Goal: Task Accomplishment & Management: Manage account settings

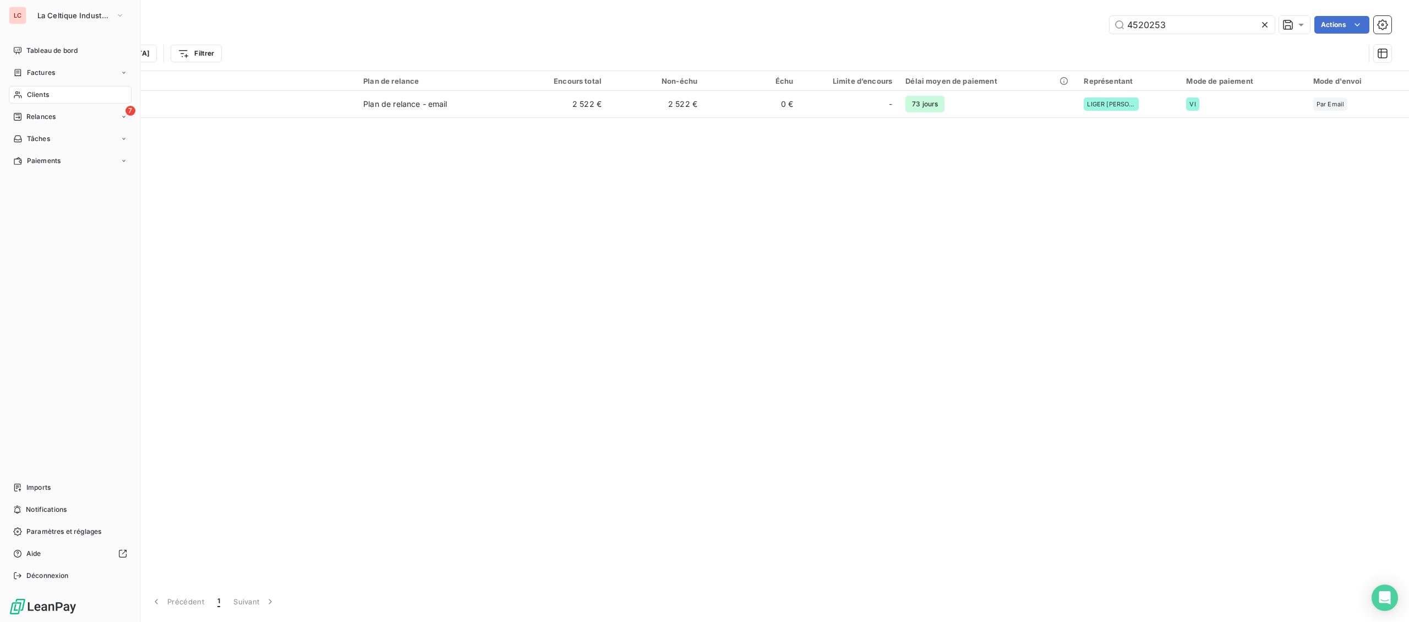
click at [51, 97] on div "Clients" at bounding box center [70, 95] width 123 height 18
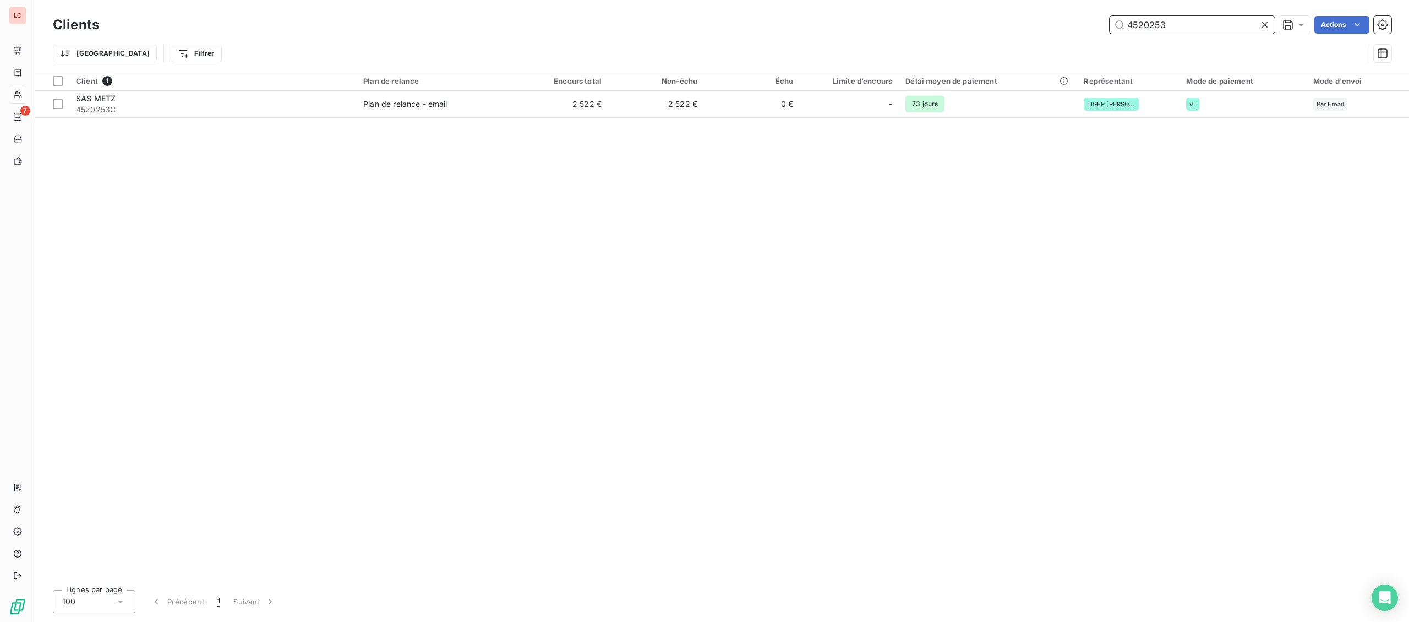
drag, startPoint x: 1015, startPoint y: 13, endPoint x: 901, endPoint y: 14, distance: 114.0
click at [1110, 16] on input "4520253" at bounding box center [1192, 25] width 165 height 18
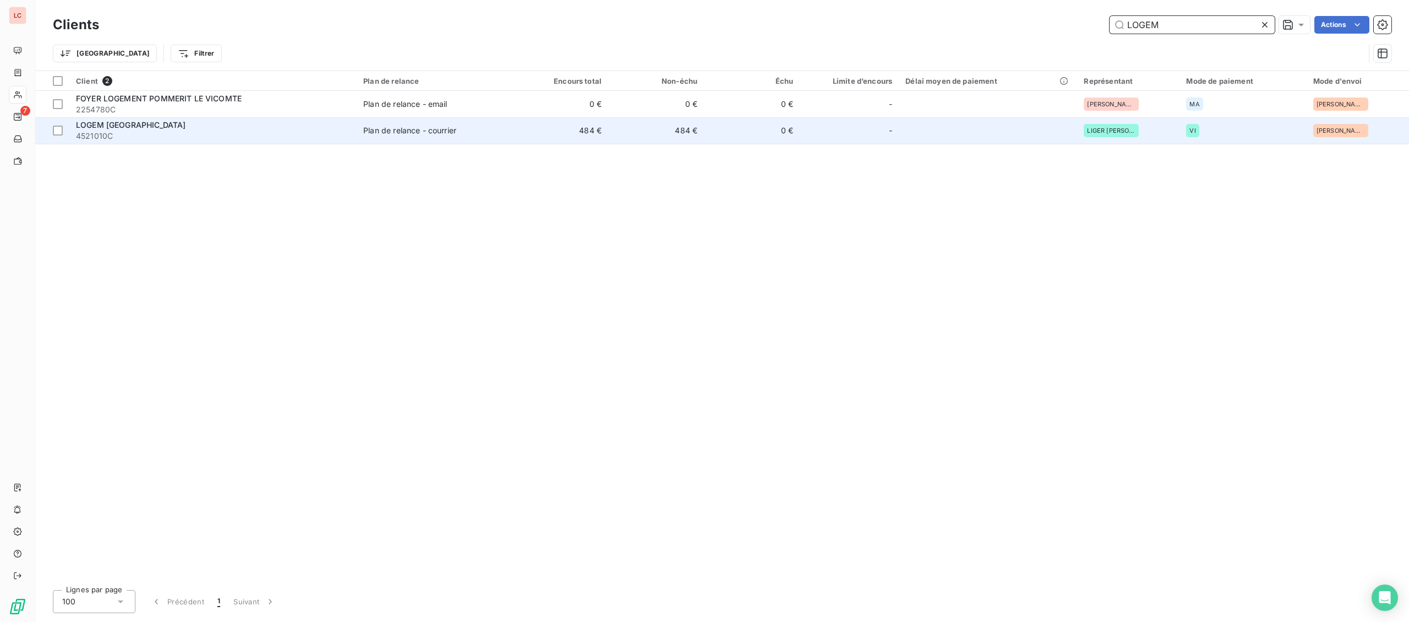
type input "LOGEM"
click at [200, 128] on div "LOGEM [GEOGRAPHIC_DATA]" at bounding box center [213, 124] width 274 height 11
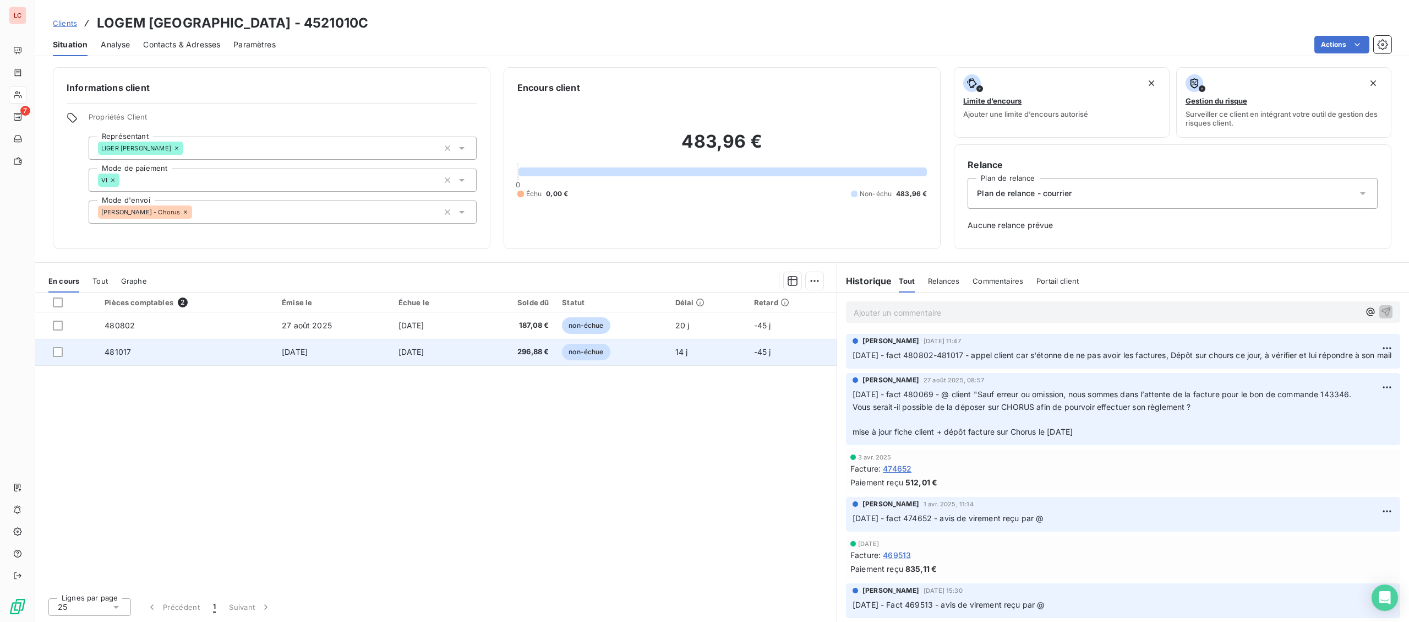
click at [176, 353] on td "481017" at bounding box center [186, 352] width 177 height 26
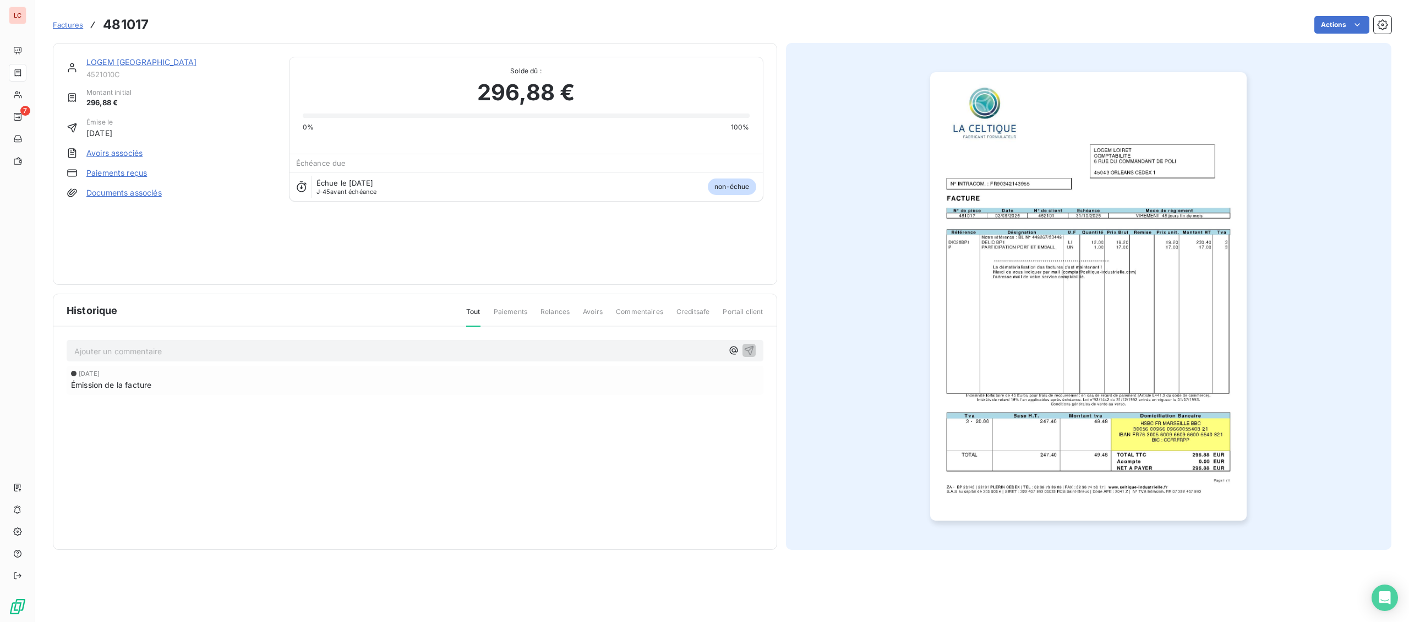
click at [137, 60] on link "LOGEM [GEOGRAPHIC_DATA]" at bounding box center [141, 61] width 110 height 9
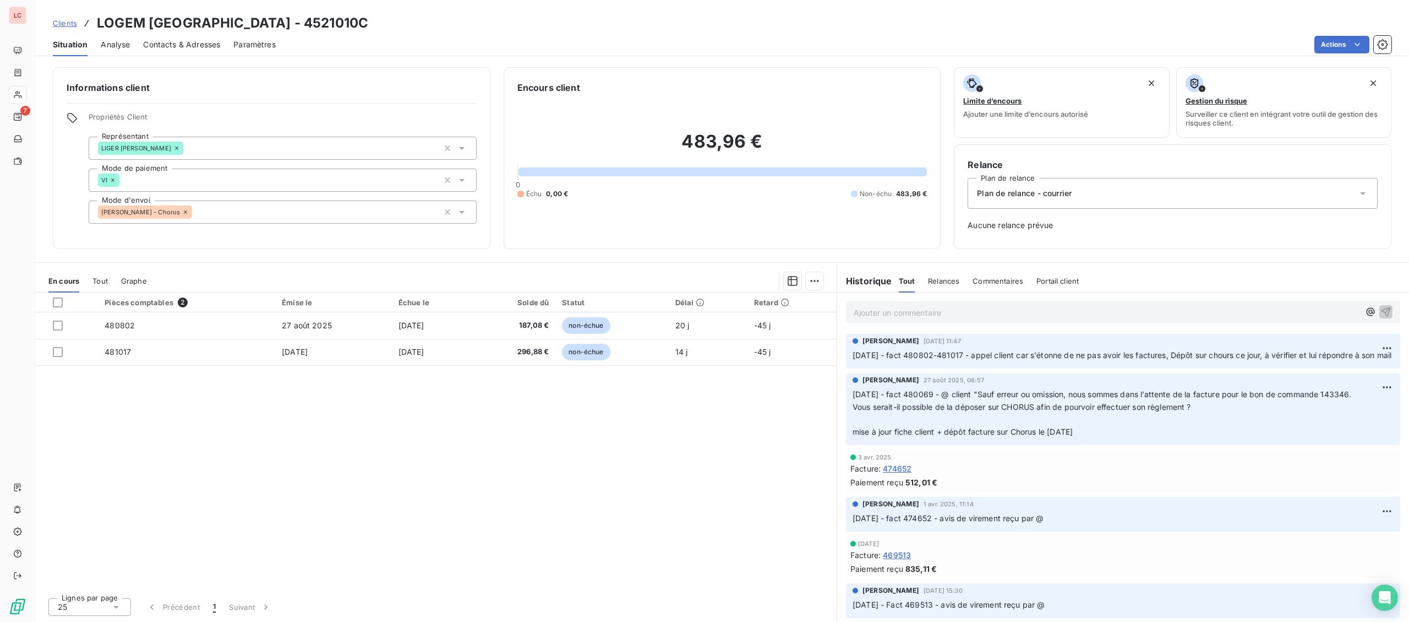
click at [934, 315] on p "Ajouter un commentaire ﻿" at bounding box center [1107, 313] width 506 height 14
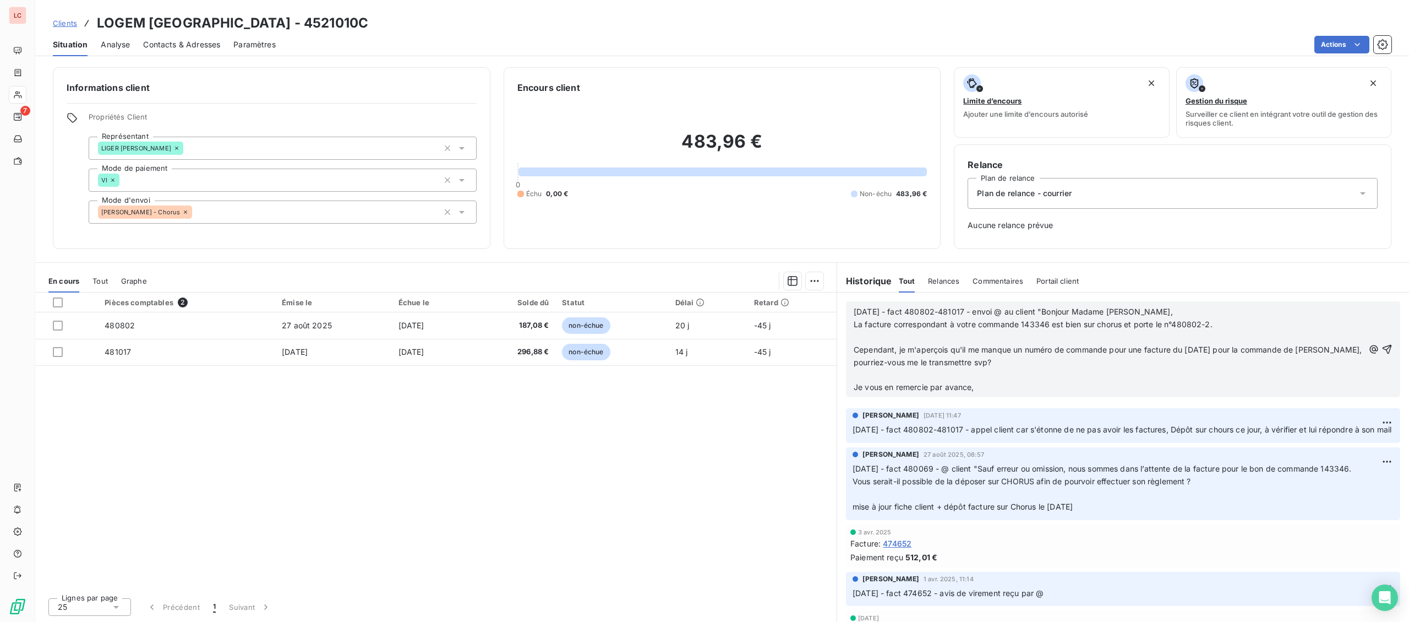
click at [1088, 333] on p "﻿" at bounding box center [1109, 337] width 510 height 13
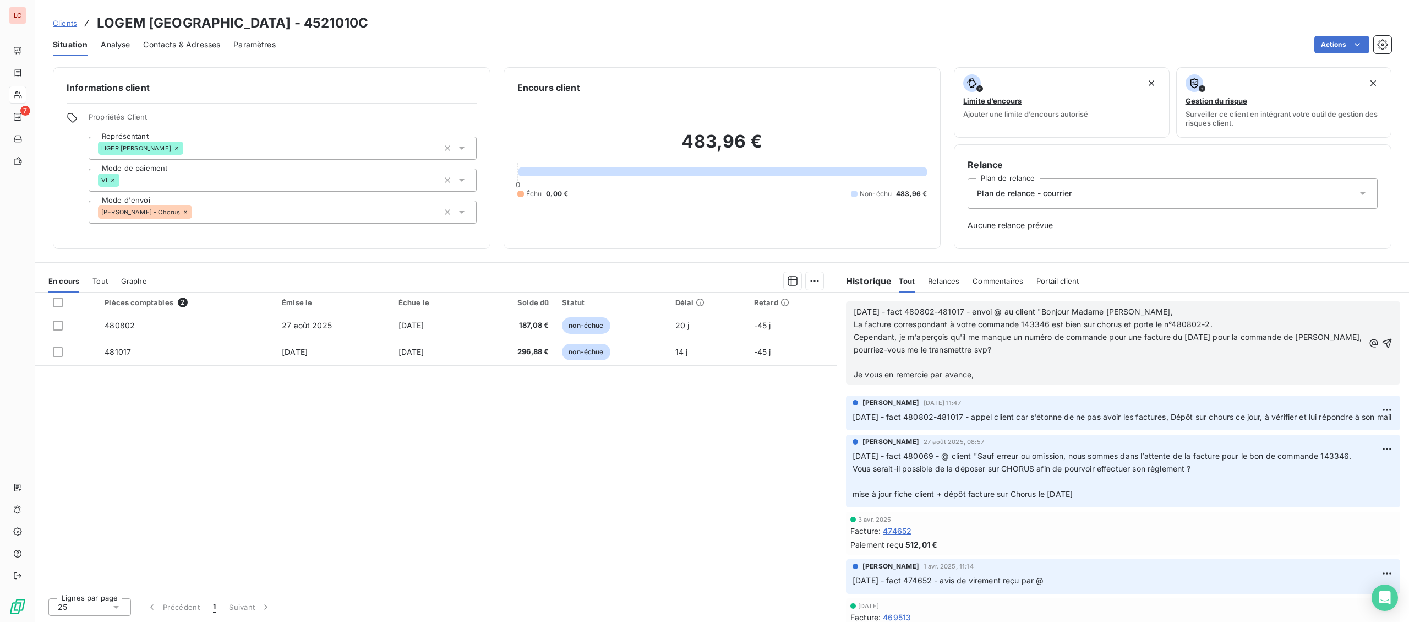
click at [1055, 351] on p "Cependant, je m'aperçois qu'il me manque un numéro de commande pour une facture…" at bounding box center [1109, 343] width 510 height 25
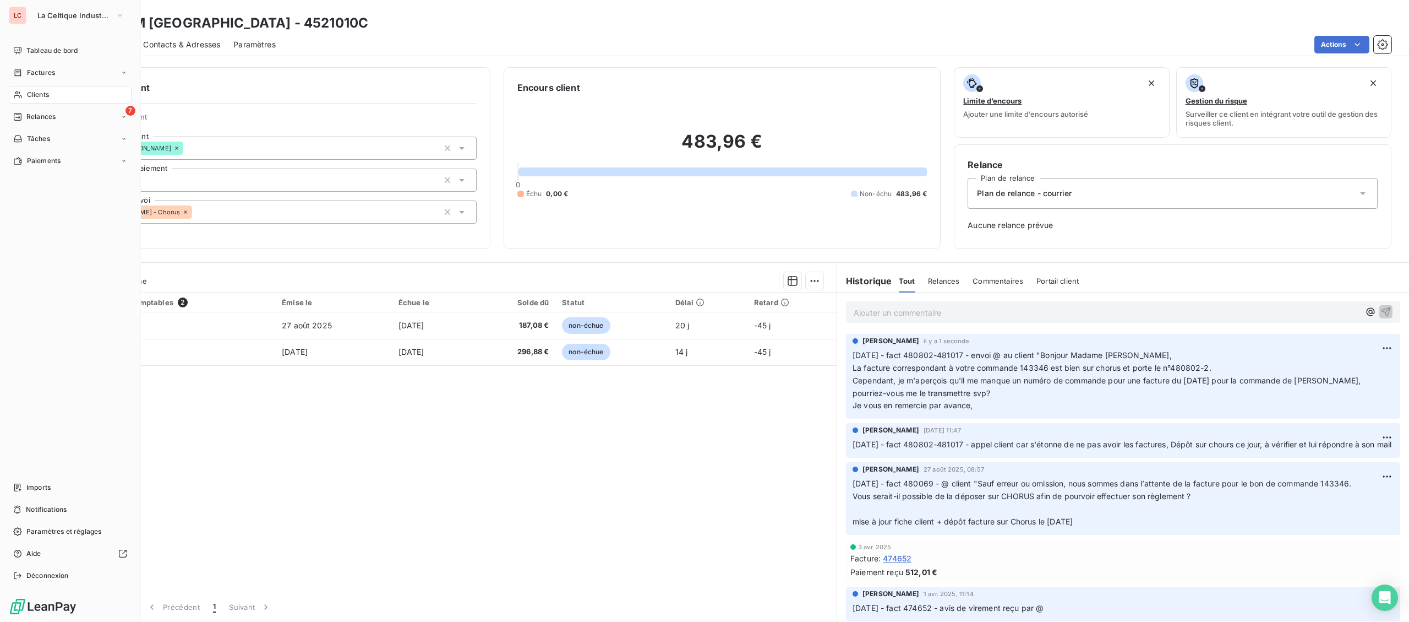
click at [24, 94] on div "Clients" at bounding box center [70, 95] width 123 height 18
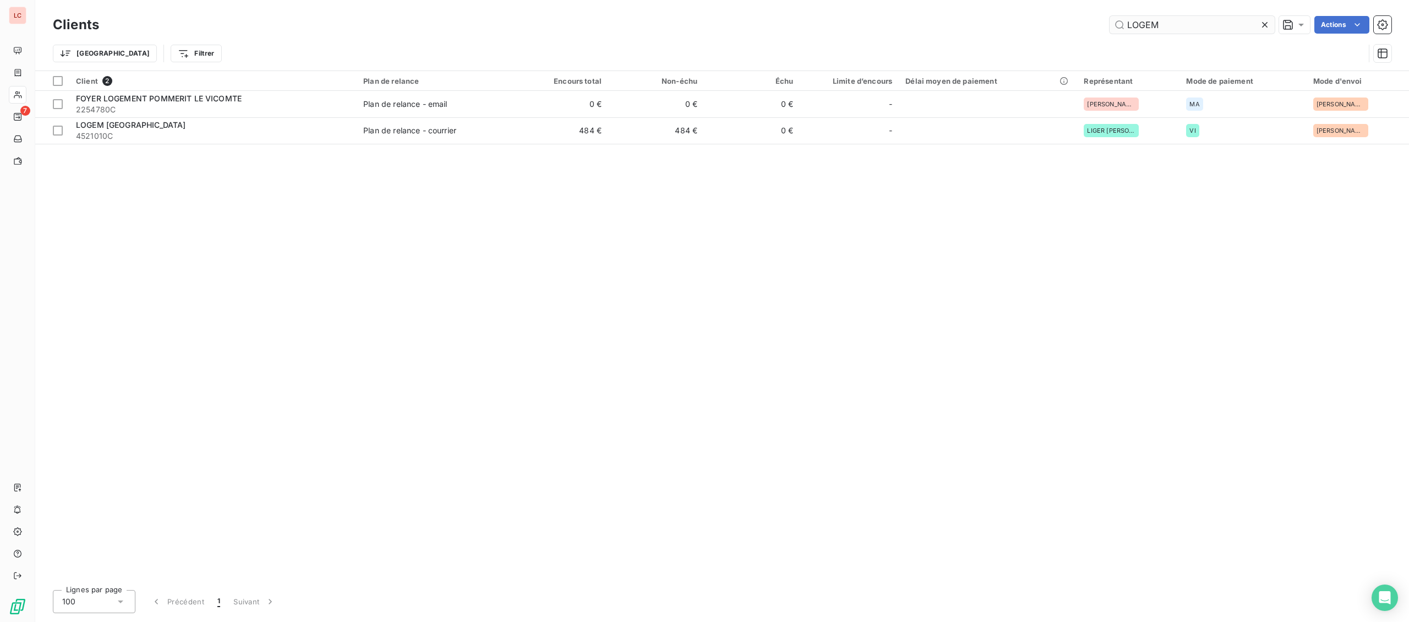
drag, startPoint x: 1203, startPoint y: 22, endPoint x: 874, endPoint y: 9, distance: 328.9
click at [1110, 26] on input "LOGEM" at bounding box center [1192, 25] width 165 height 18
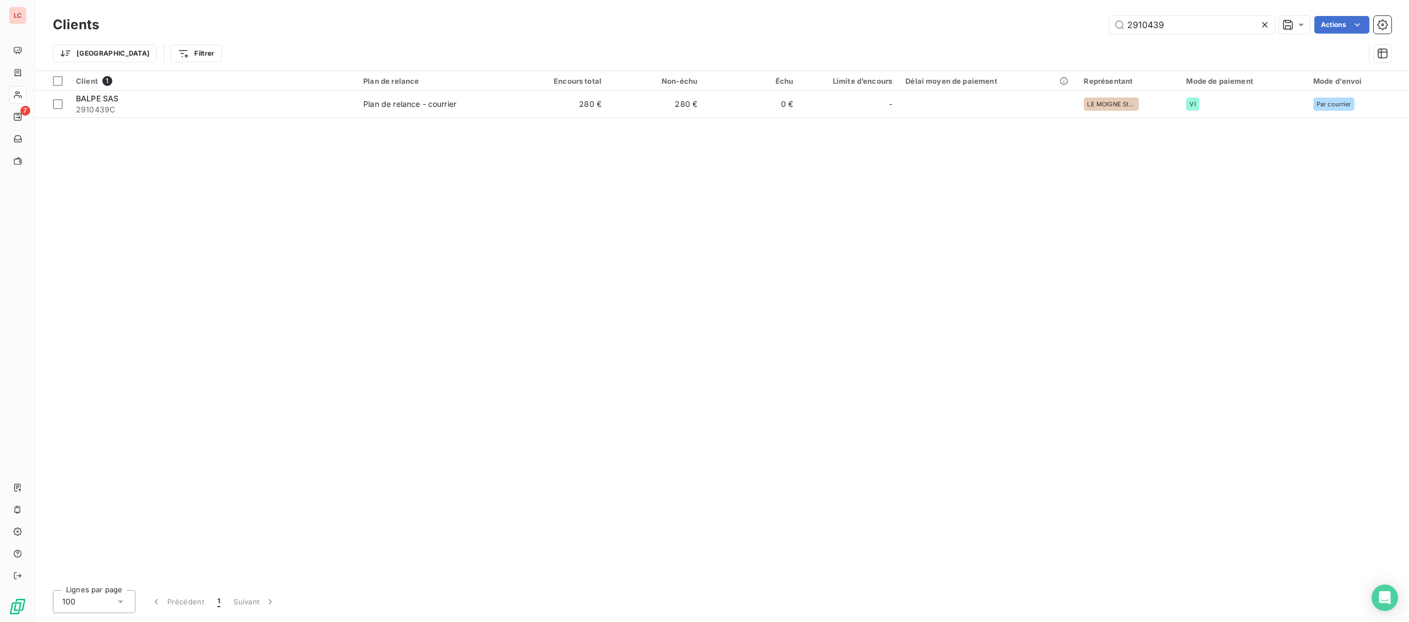
type input "2910439"
click at [258, 118] on div "Client 1 Plan de relance Encours total Non-échu Échu Limite d’encours Délai moy…" at bounding box center [722, 326] width 1374 height 510
click at [259, 118] on div "Client 1 Plan de relance Encours total Non-échu Échu Limite d’encours Délai moy…" at bounding box center [722, 326] width 1374 height 510
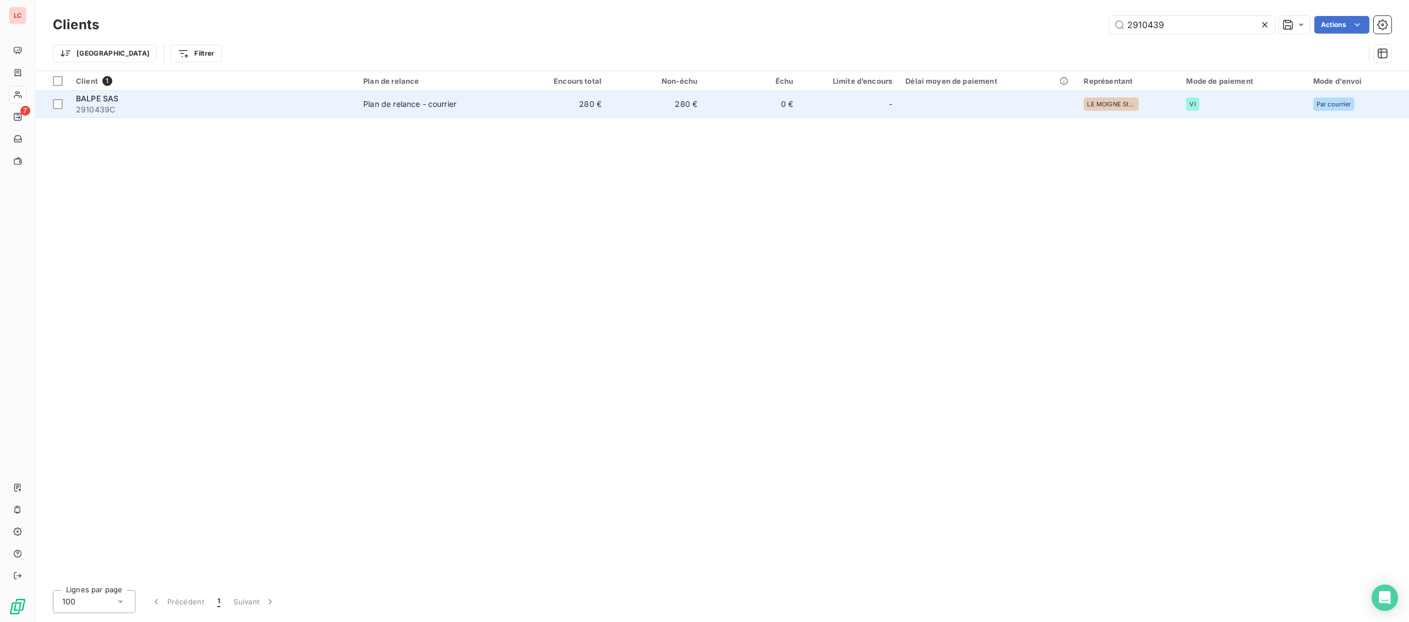
click at [263, 105] on span "2910439C" at bounding box center [213, 109] width 274 height 11
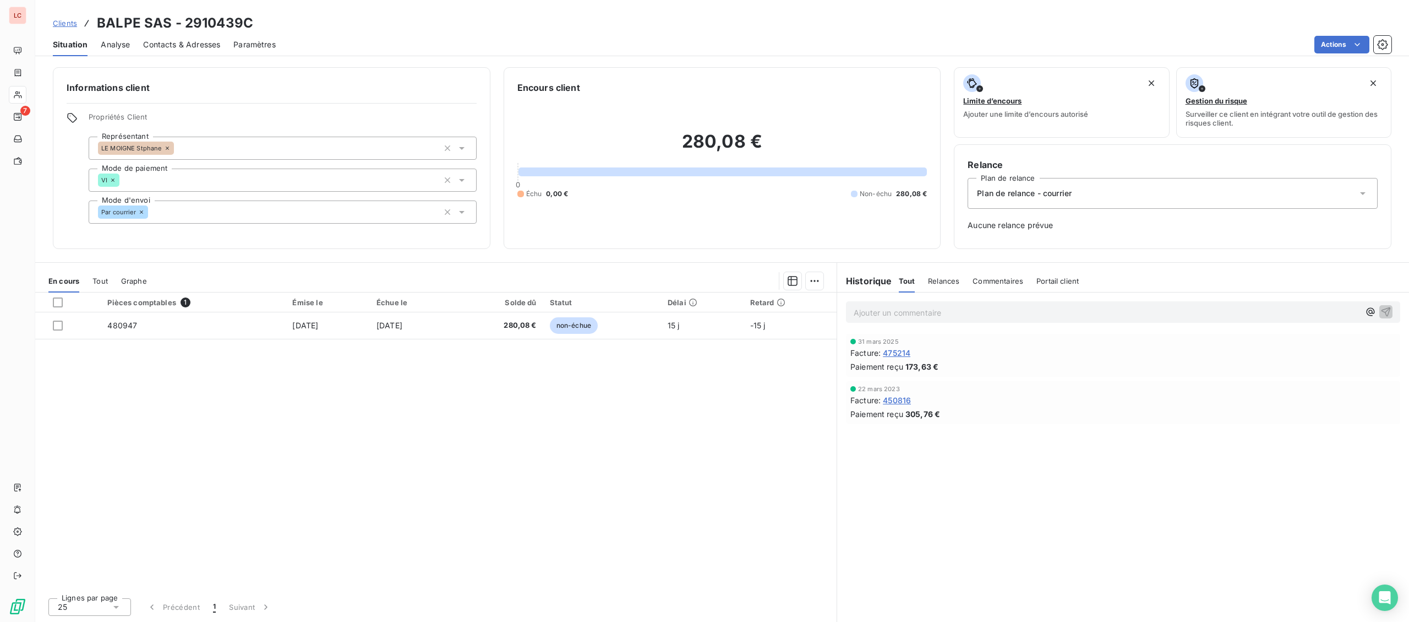
click at [1022, 195] on span "Plan de relance - courrier" at bounding box center [1024, 193] width 95 height 11
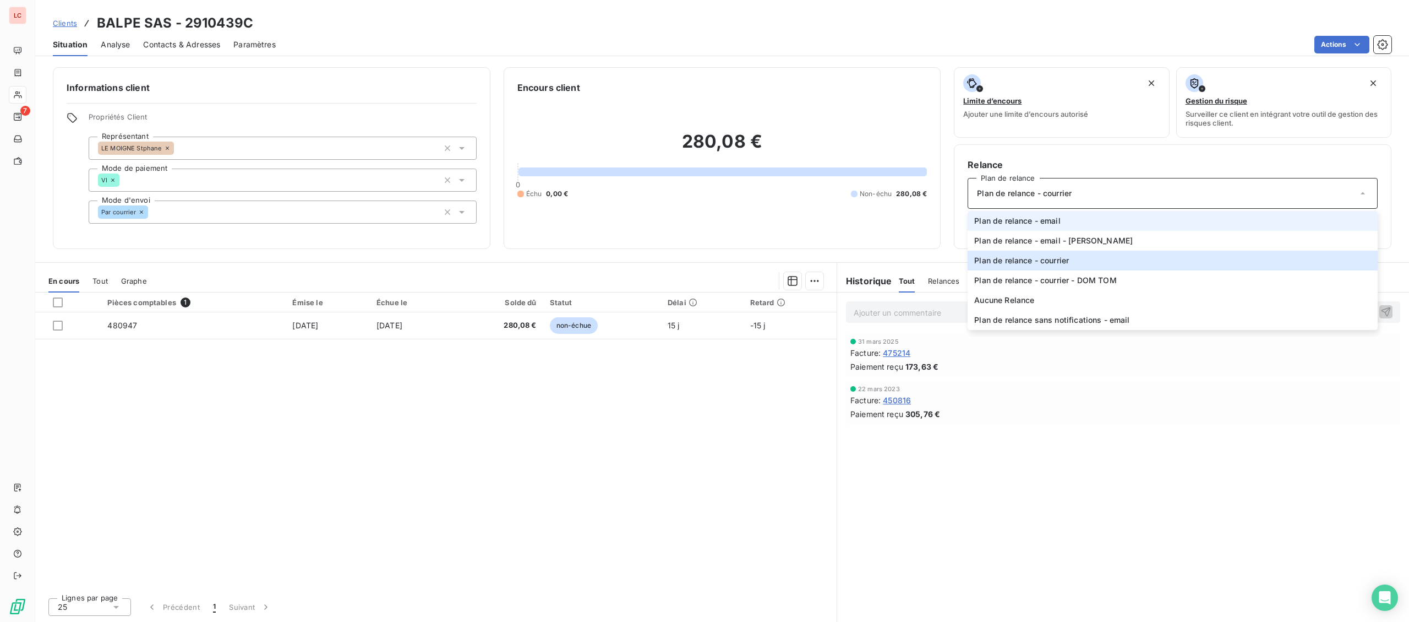
click at [1042, 224] on span "Plan de relance - email" at bounding box center [1017, 220] width 86 height 11
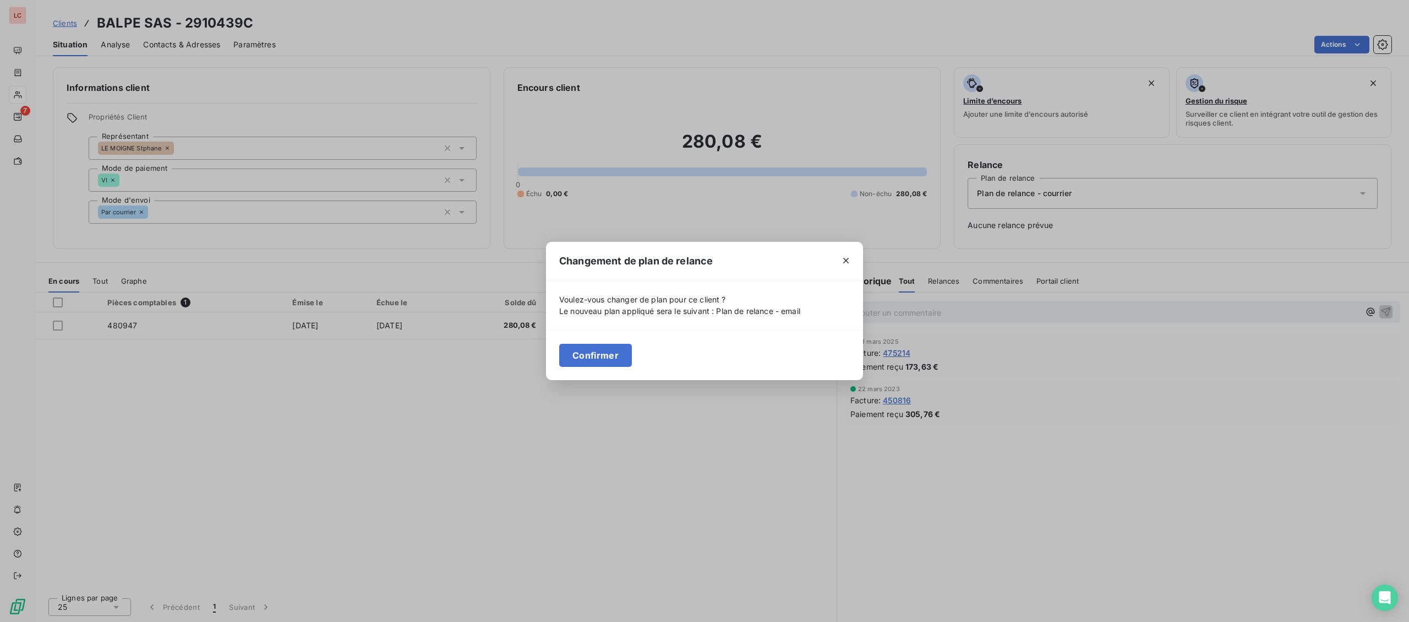
drag, startPoint x: 603, startPoint y: 362, endPoint x: 476, endPoint y: 251, distance: 169.0
click at [603, 361] on button "Confirmer" at bounding box center [595, 355] width 73 height 23
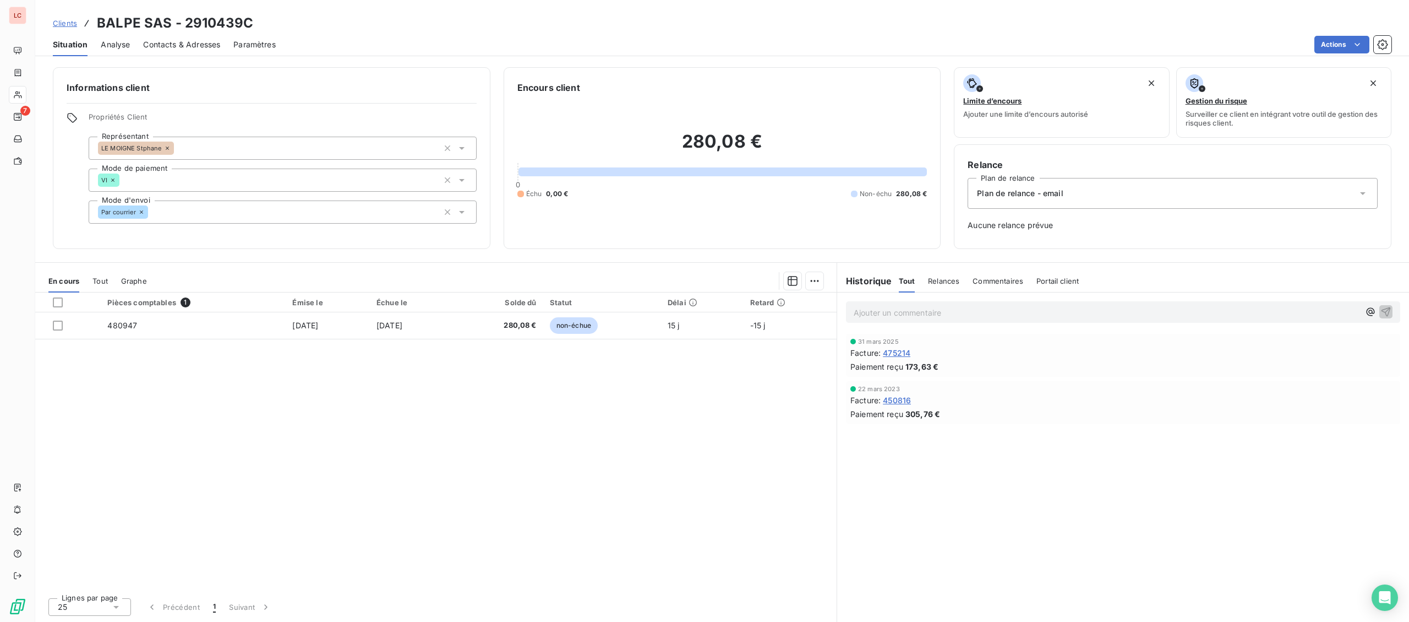
click at [192, 49] on span "Contacts & Adresses" at bounding box center [181, 44] width 77 height 11
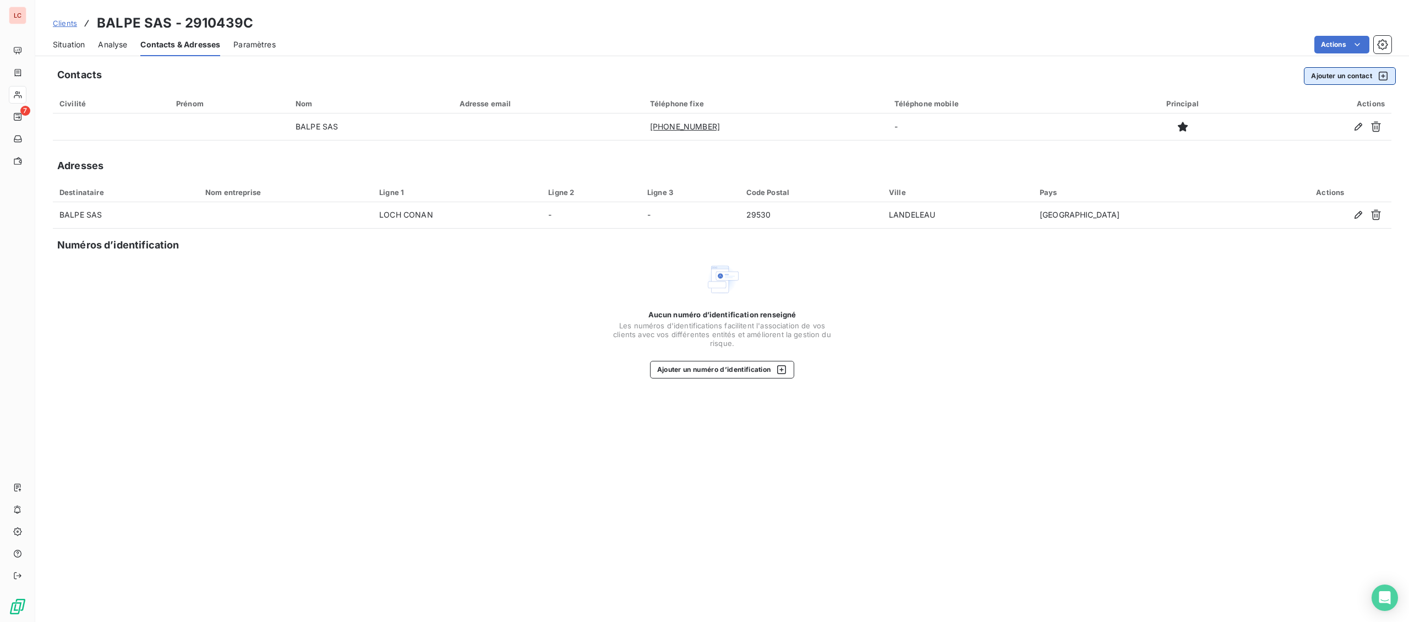
click at [1337, 79] on button "Ajouter un contact" at bounding box center [1350, 76] width 92 height 18
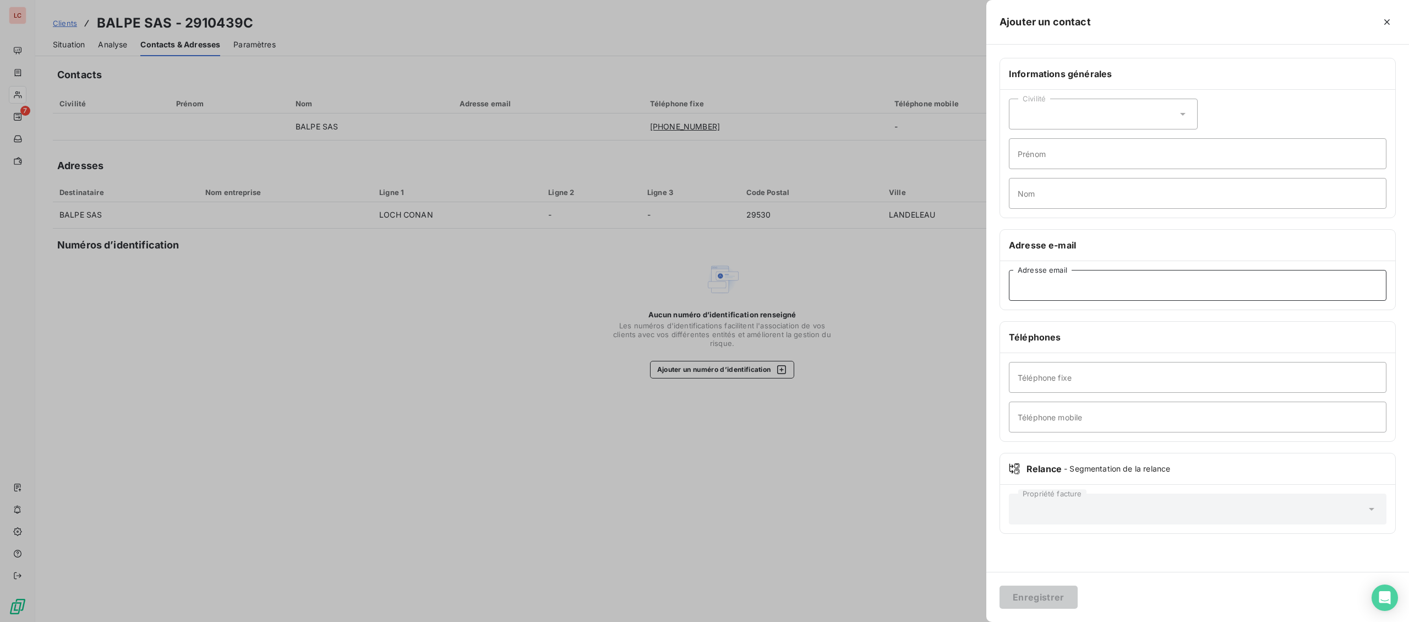
click at [1244, 285] on input "Adresse email" at bounding box center [1198, 285] width 378 height 31
paste input "[EMAIL_ADDRESS][DOMAIN_NAME]"
type input "[EMAIL_ADDRESS][DOMAIN_NAME]"
drag, startPoint x: 1028, startPoint y: 600, endPoint x: 1036, endPoint y: 592, distance: 10.5
click at [1028, 599] on button "Enregistrer" at bounding box center [1039, 596] width 78 height 23
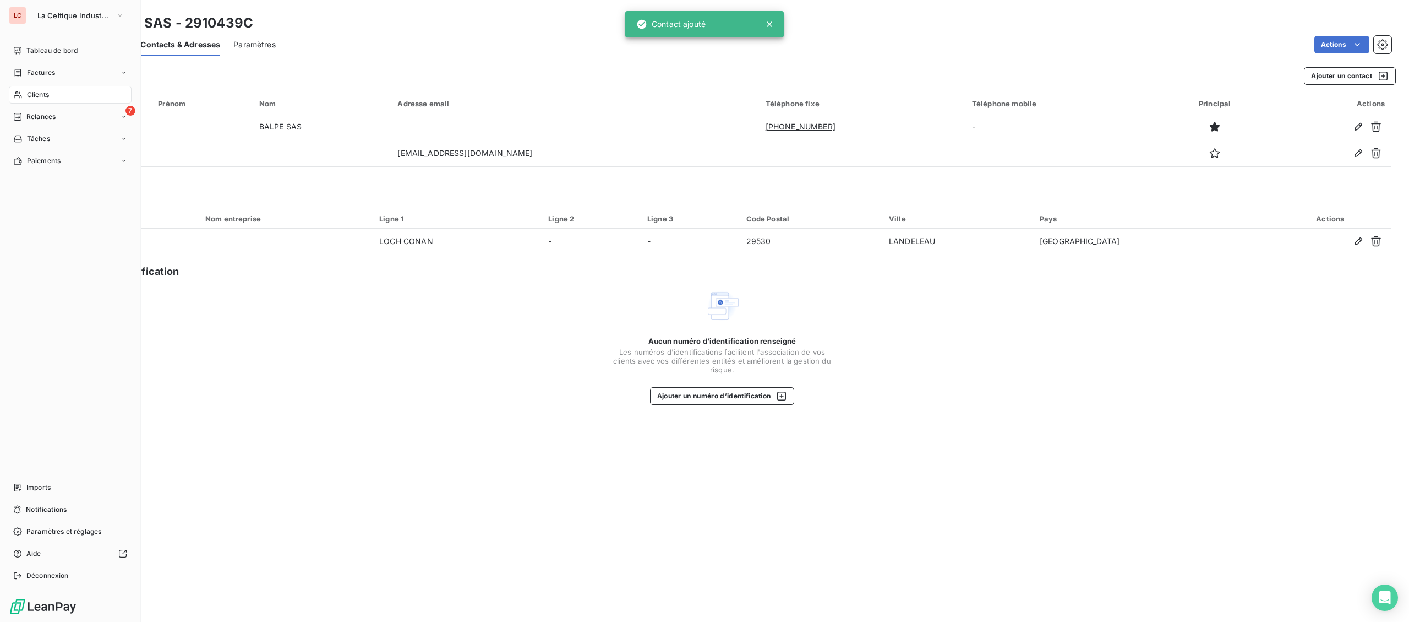
click at [20, 88] on div "Clients" at bounding box center [70, 95] width 123 height 18
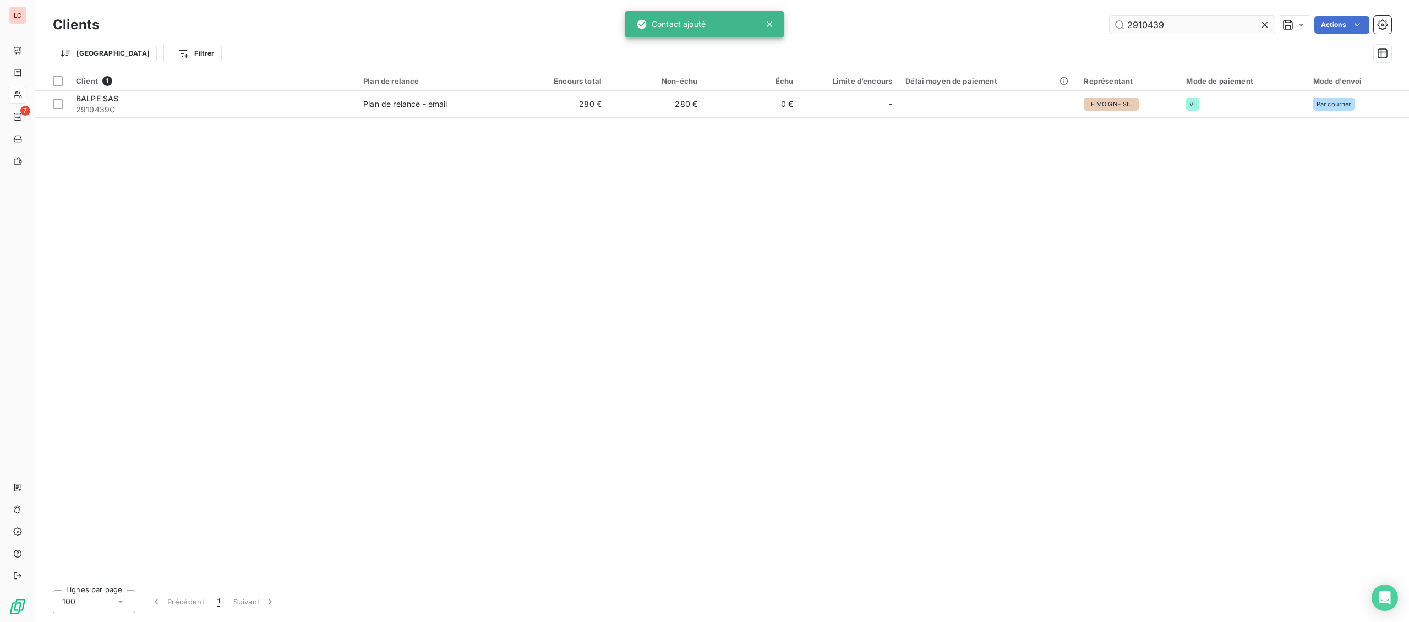
drag, startPoint x: 1218, startPoint y: 23, endPoint x: 988, endPoint y: 22, distance: 229.6
click at [1110, 22] on input "2910439" at bounding box center [1192, 25] width 165 height 18
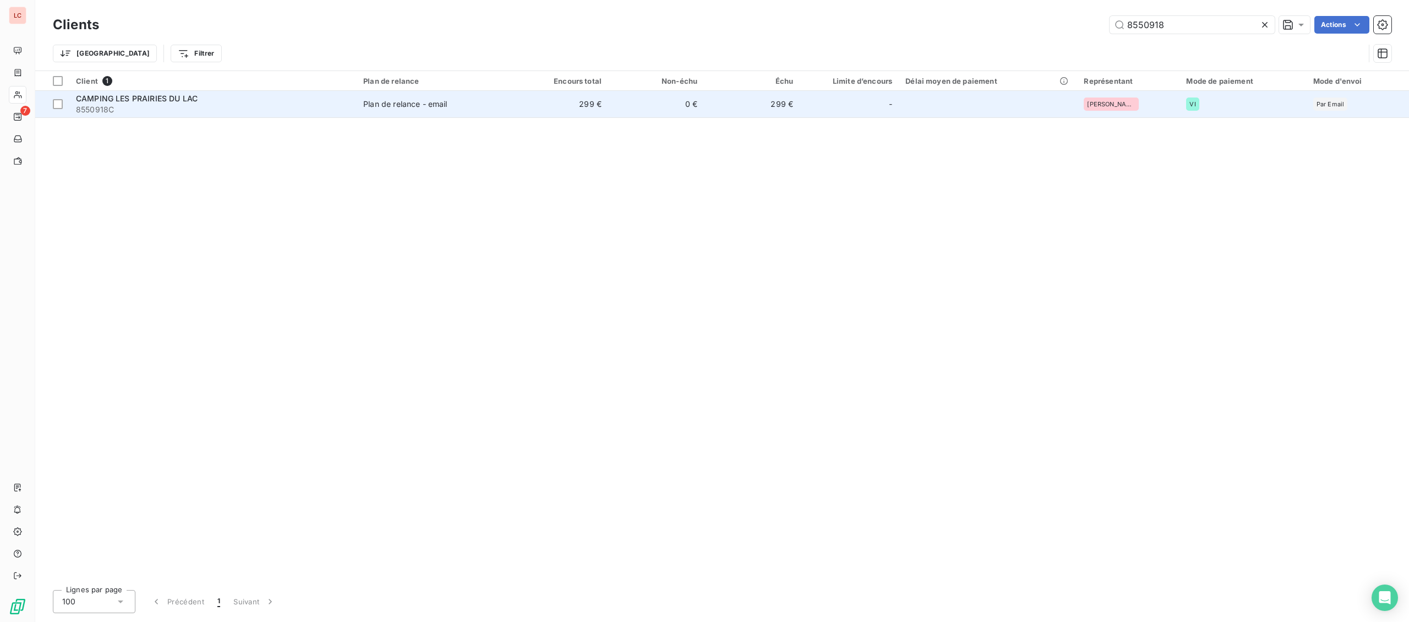
type input "8550918"
click at [262, 92] on td "CAMPING LES PRAIRIES DU LAC 8550918C" at bounding box center [212, 104] width 287 height 26
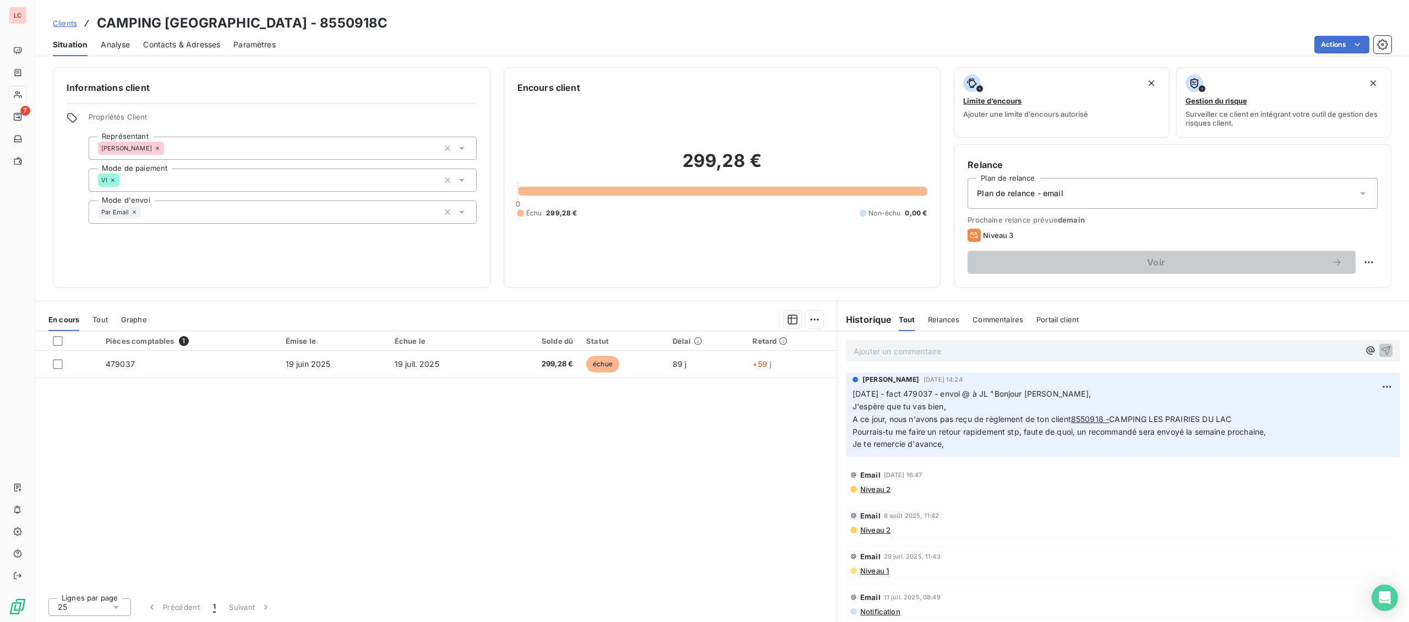
click at [900, 355] on p "Ajouter un commentaire ﻿" at bounding box center [1107, 351] width 506 height 14
click at [1148, 351] on p "[DATE] -fact 479037 - @ JL "" at bounding box center [1107, 350] width 506 height 13
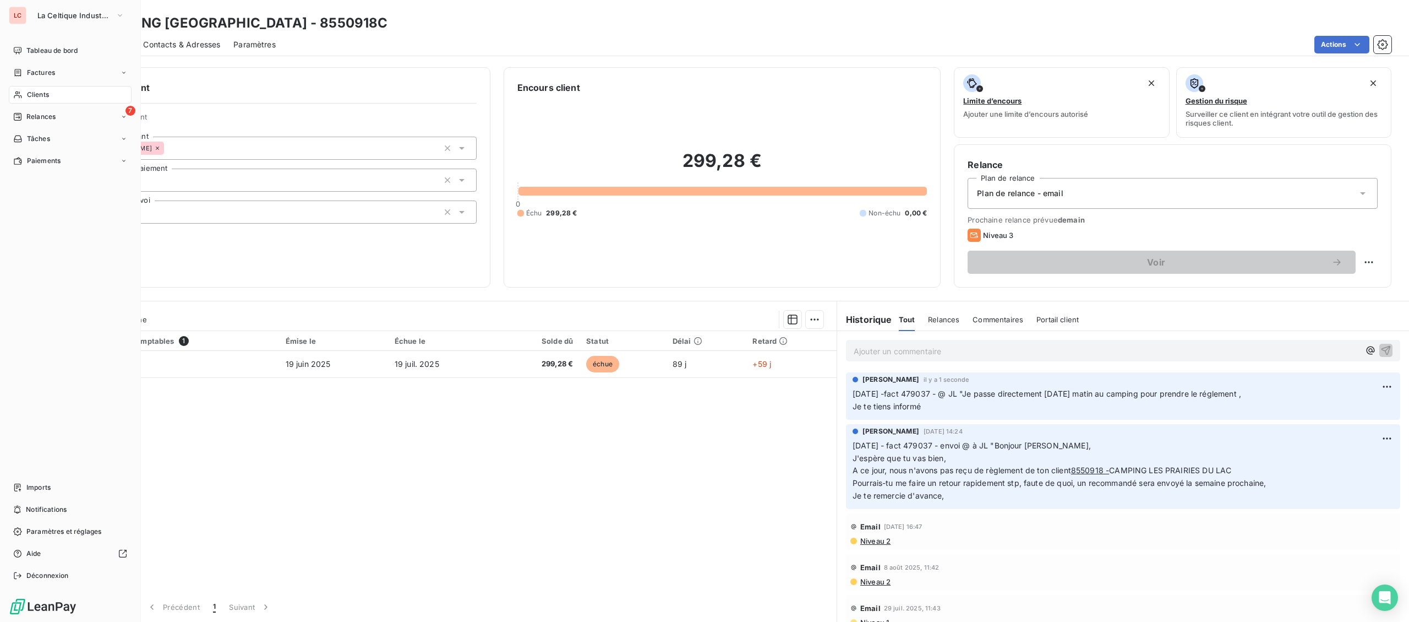
drag, startPoint x: 23, startPoint y: 92, endPoint x: 421, endPoint y: 47, distance: 400.6
click at [24, 92] on div "Clients" at bounding box center [70, 95] width 123 height 18
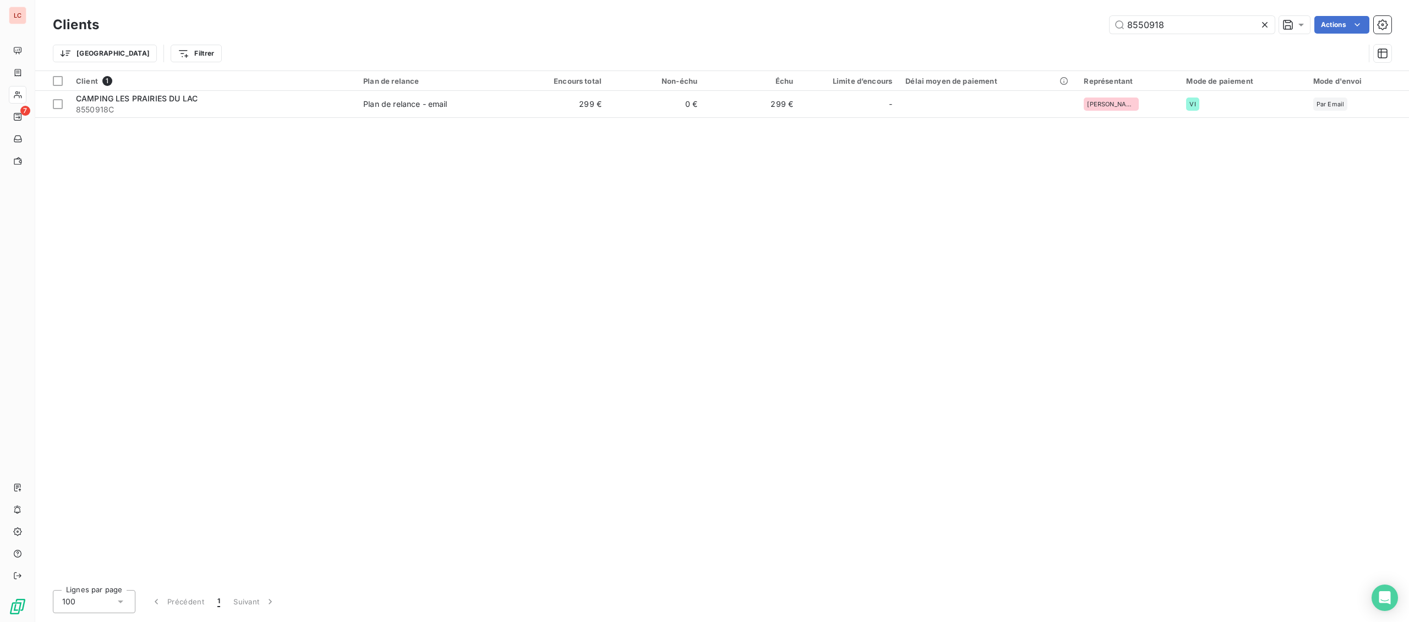
drag, startPoint x: 1167, startPoint y: 24, endPoint x: 1027, endPoint y: 34, distance: 140.2
click at [1110, 34] on input "8550918" at bounding box center [1192, 25] width 165 height 18
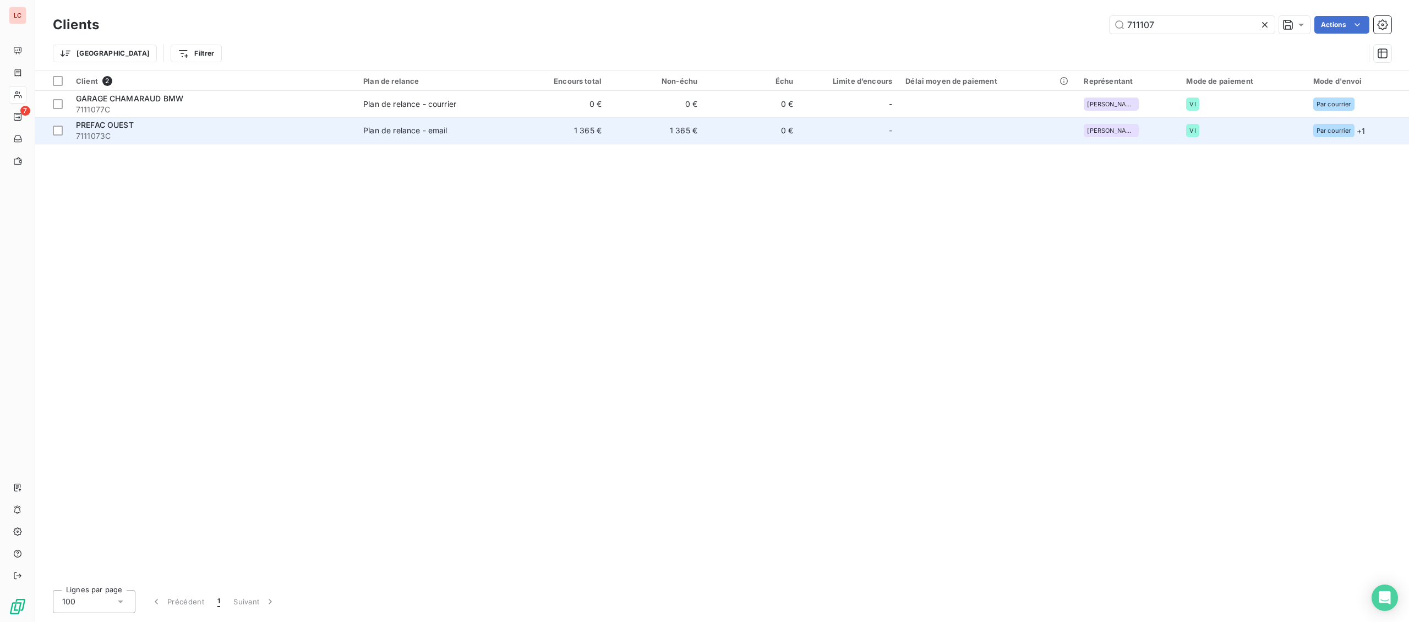
type input "711107"
click at [160, 126] on div "PREFAC OUEST" at bounding box center [213, 124] width 274 height 11
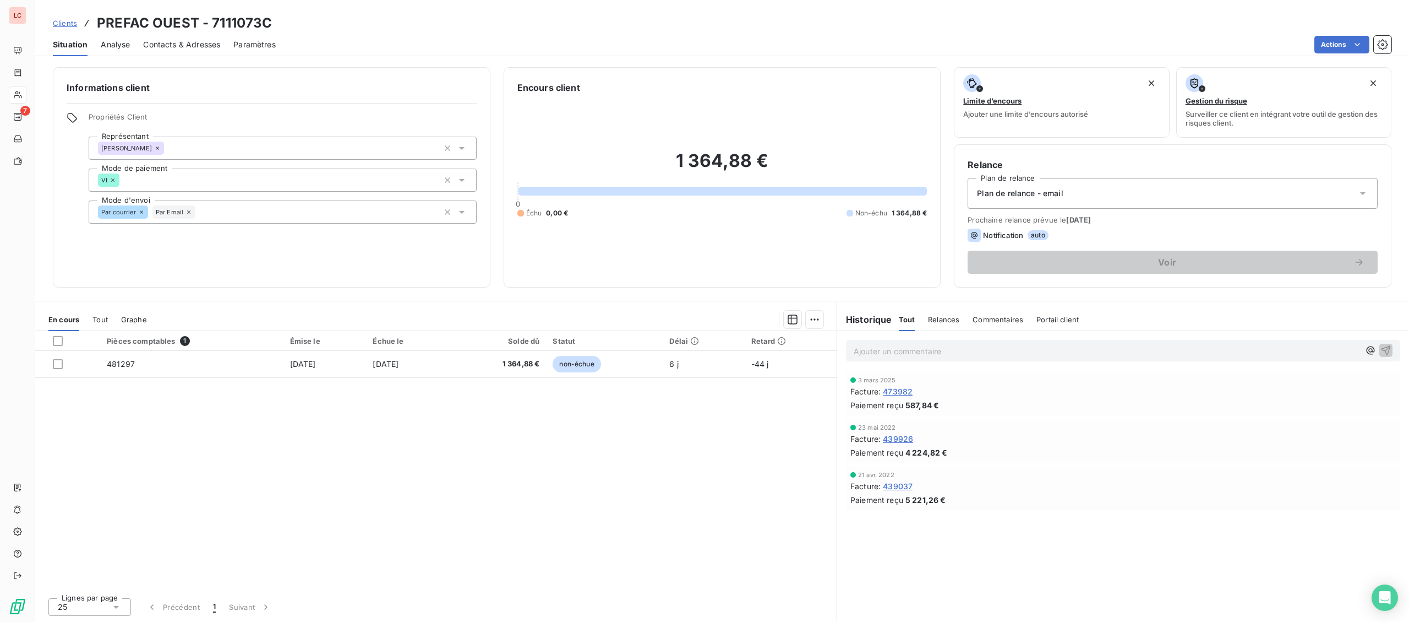
click at [187, 41] on span "Contacts & Adresses" at bounding box center [181, 44] width 77 height 11
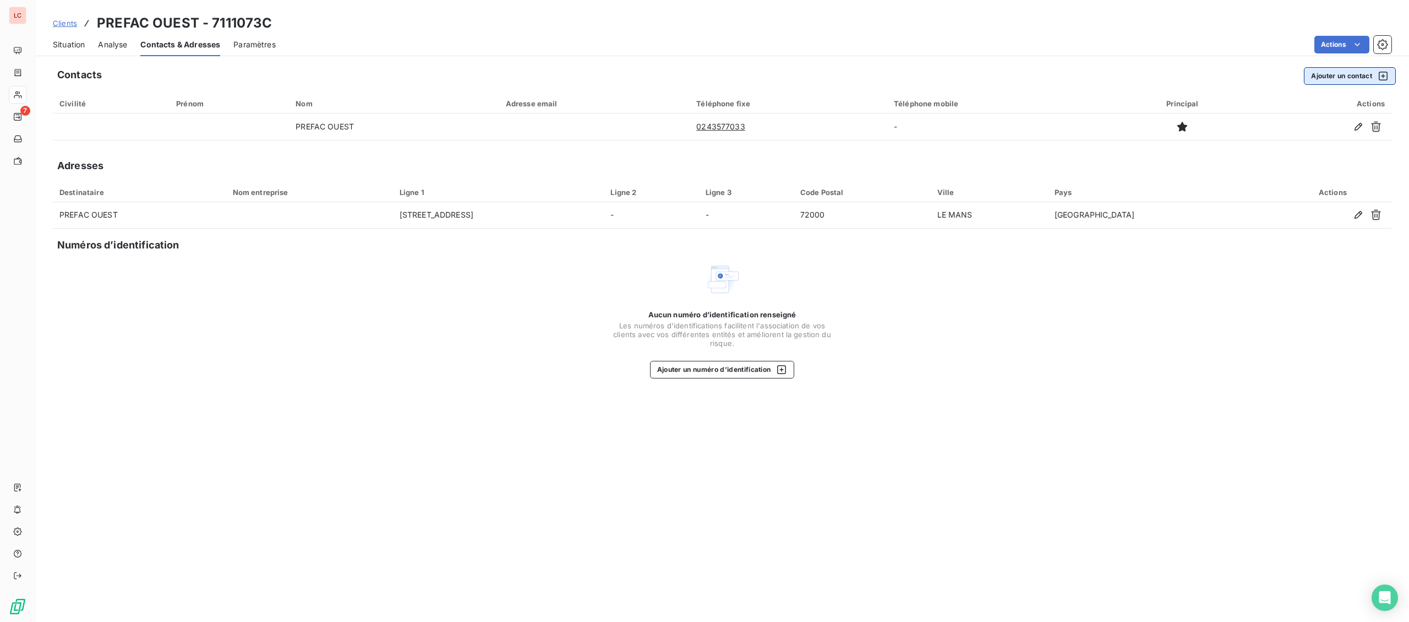
click at [1310, 82] on button "Ajouter un contact" at bounding box center [1350, 76] width 92 height 18
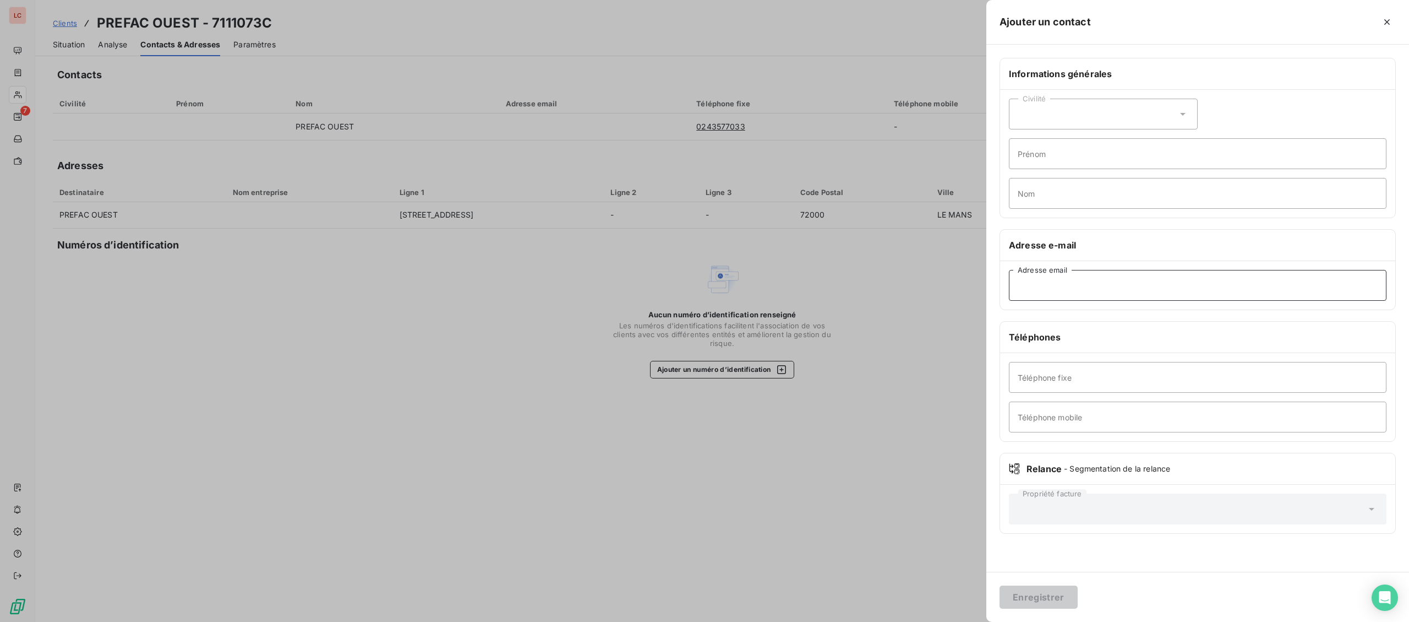
click at [1149, 289] on input "Adresse email" at bounding box center [1198, 285] width 378 height 31
paste input "[EMAIL_ADDRESS][DOMAIN_NAME]"
type input "[EMAIL_ADDRESS][DOMAIN_NAME]"
click at [1025, 601] on button "Enregistrer" at bounding box center [1039, 596] width 78 height 23
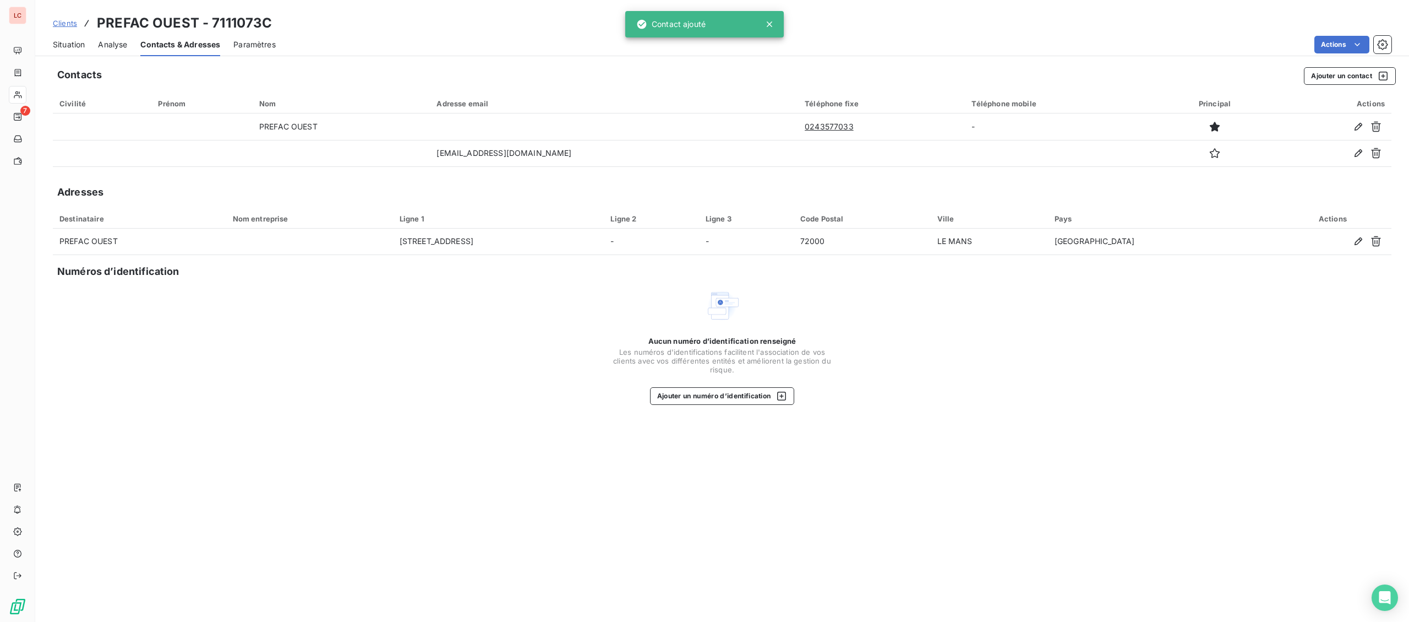
click at [66, 43] on span "Situation" at bounding box center [69, 44] width 32 height 11
